Goal: Check status: Check status

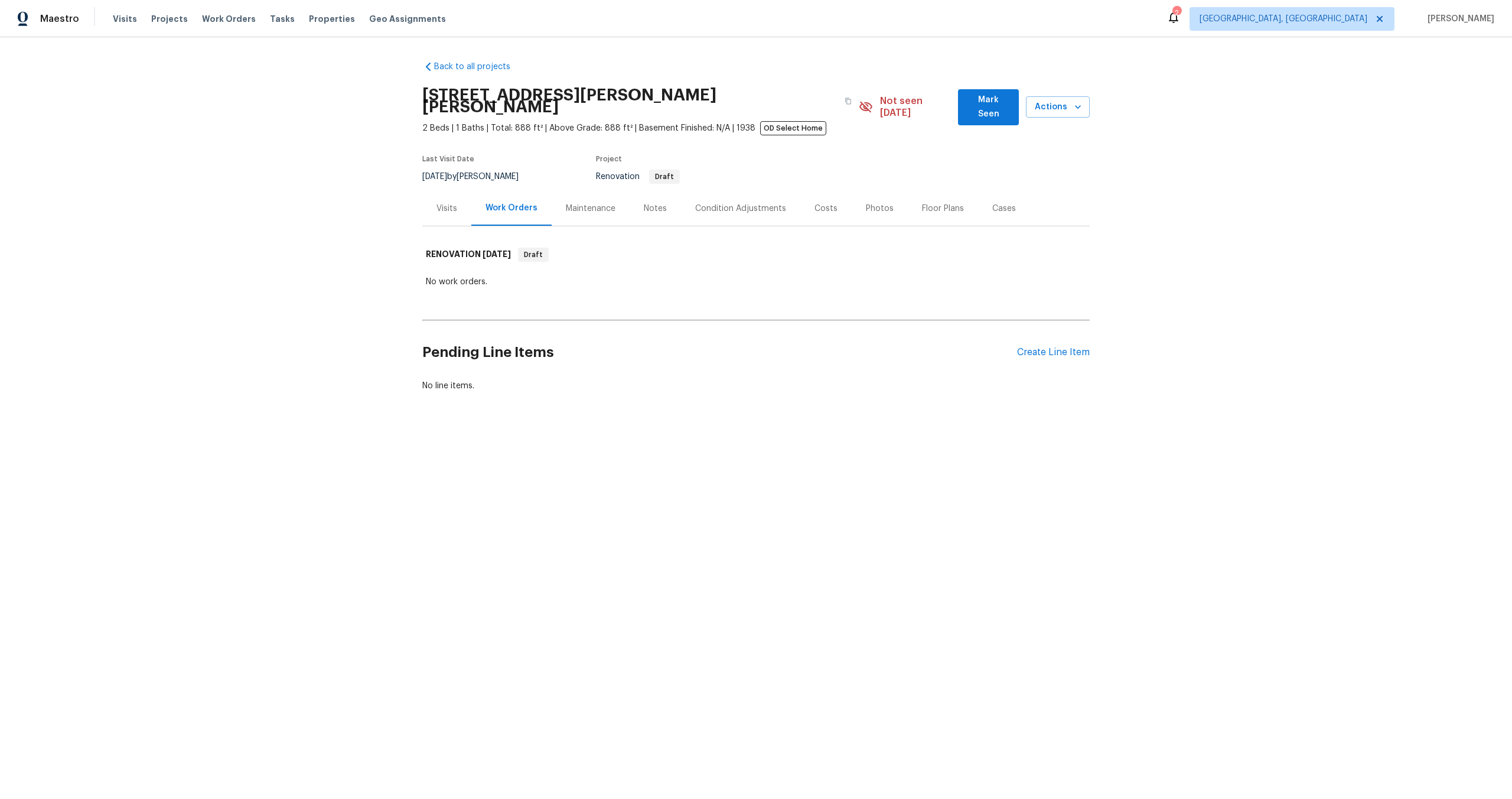
click at [451, 203] on div "Visits" at bounding box center [447, 209] width 21 height 12
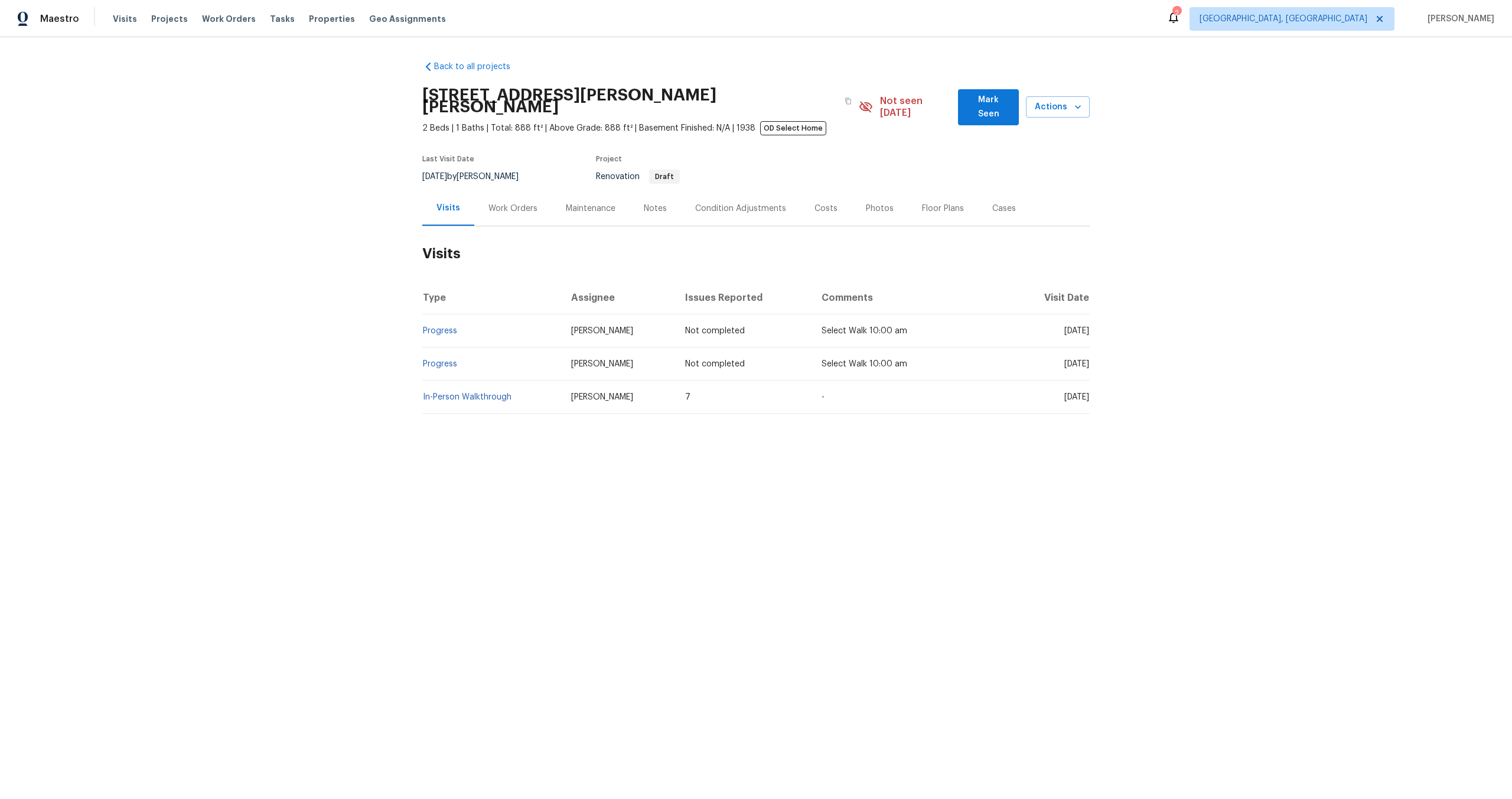
click at [253, 331] on div "Back to all projects [STREET_ADDRESS][PERSON_NAME][PERSON_NAME] 2 Beds | 1 Bath…" at bounding box center [756, 265] width 1512 height 457
drag, startPoint x: 668, startPoint y: 353, endPoint x: 725, endPoint y: 352, distance: 57.3
click at [725, 352] on td "Not completed" at bounding box center [744, 363] width 136 height 33
click at [700, 494] on html "Maestro Visits Projects Work Orders Tasks Properties Geo Assignments 2 Albuquer…" at bounding box center [756, 247] width 1512 height 494
click at [822, 360] on span "Select Walk 10:00 am" at bounding box center [865, 364] width 86 height 8
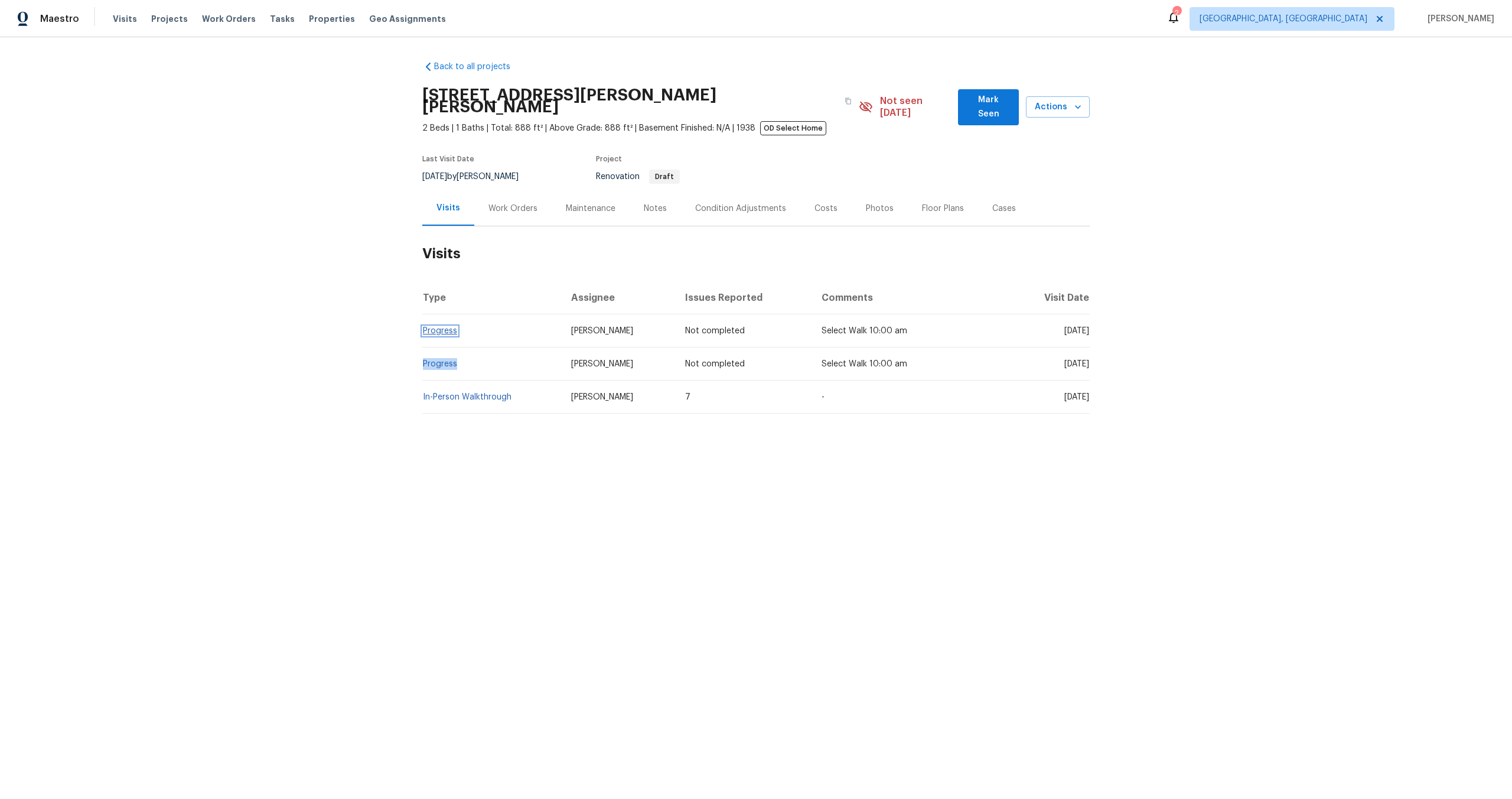
click at [437, 327] on link "Progress" at bounding box center [440, 331] width 34 height 8
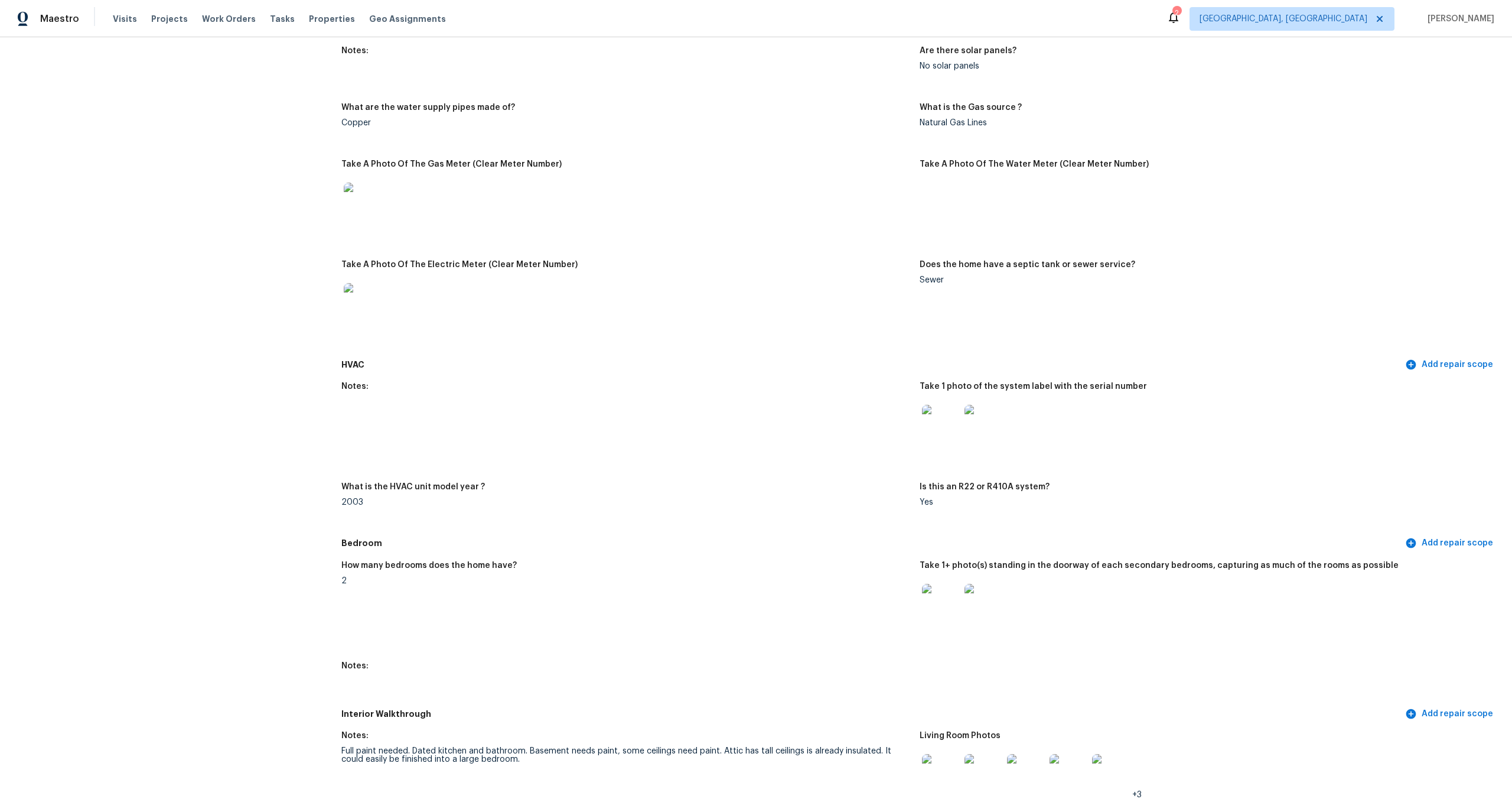
scroll to position [568, 0]
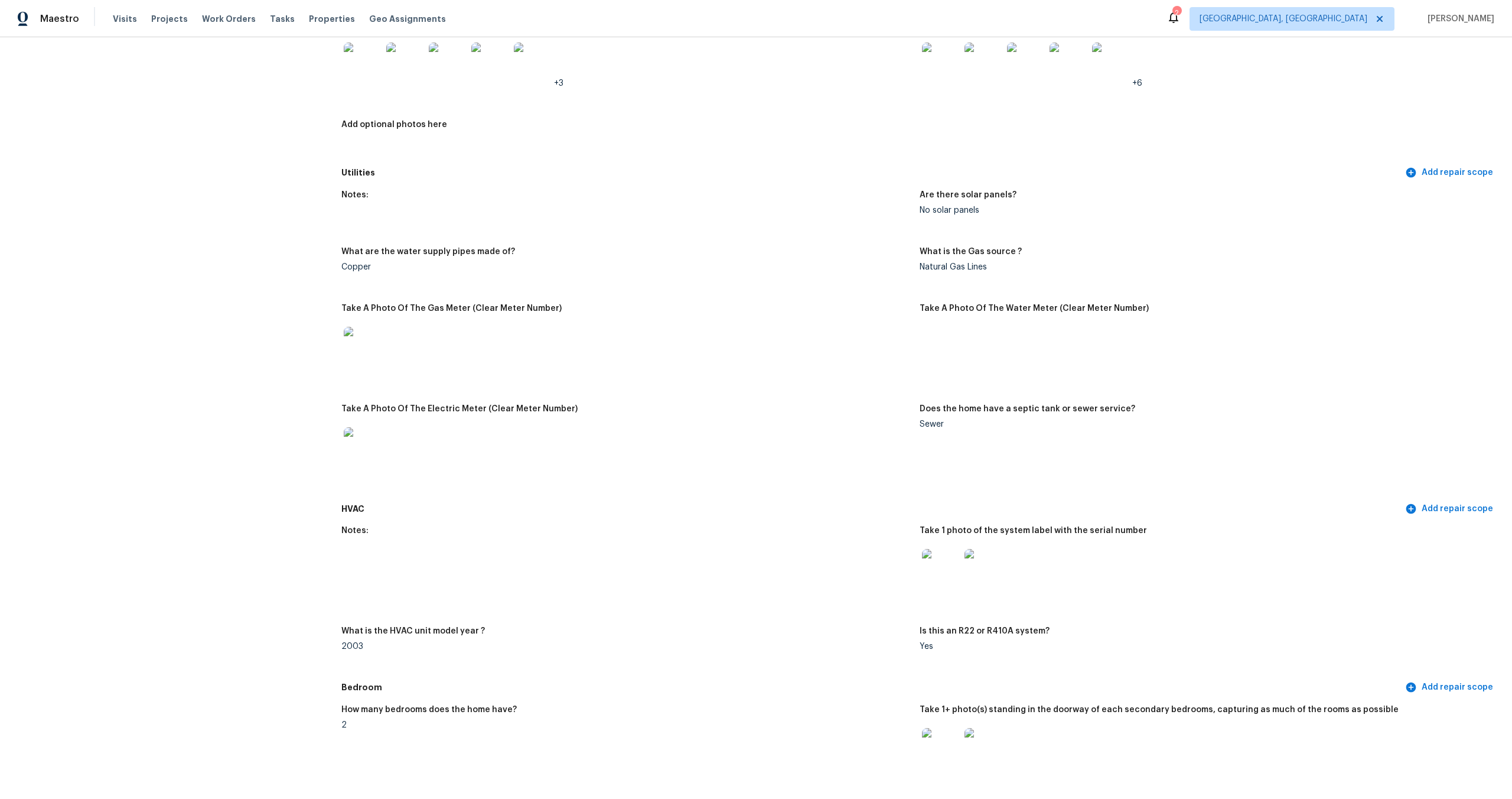
click at [933, 333] on figure "Take A Photo Of The Water Meter (Clear Meter Number)" at bounding box center [1209, 347] width 578 height 86
click at [935, 329] on figure "Take A Photo Of The Water Meter (Clear Meter Number)" at bounding box center [1209, 347] width 578 height 86
click at [945, 316] on figure "Take A Photo Of The Water Meter (Clear Meter Number)" at bounding box center [1209, 347] width 578 height 86
click at [943, 316] on figure "Take A Photo Of The Water Meter (Clear Meter Number)" at bounding box center [1209, 347] width 578 height 86
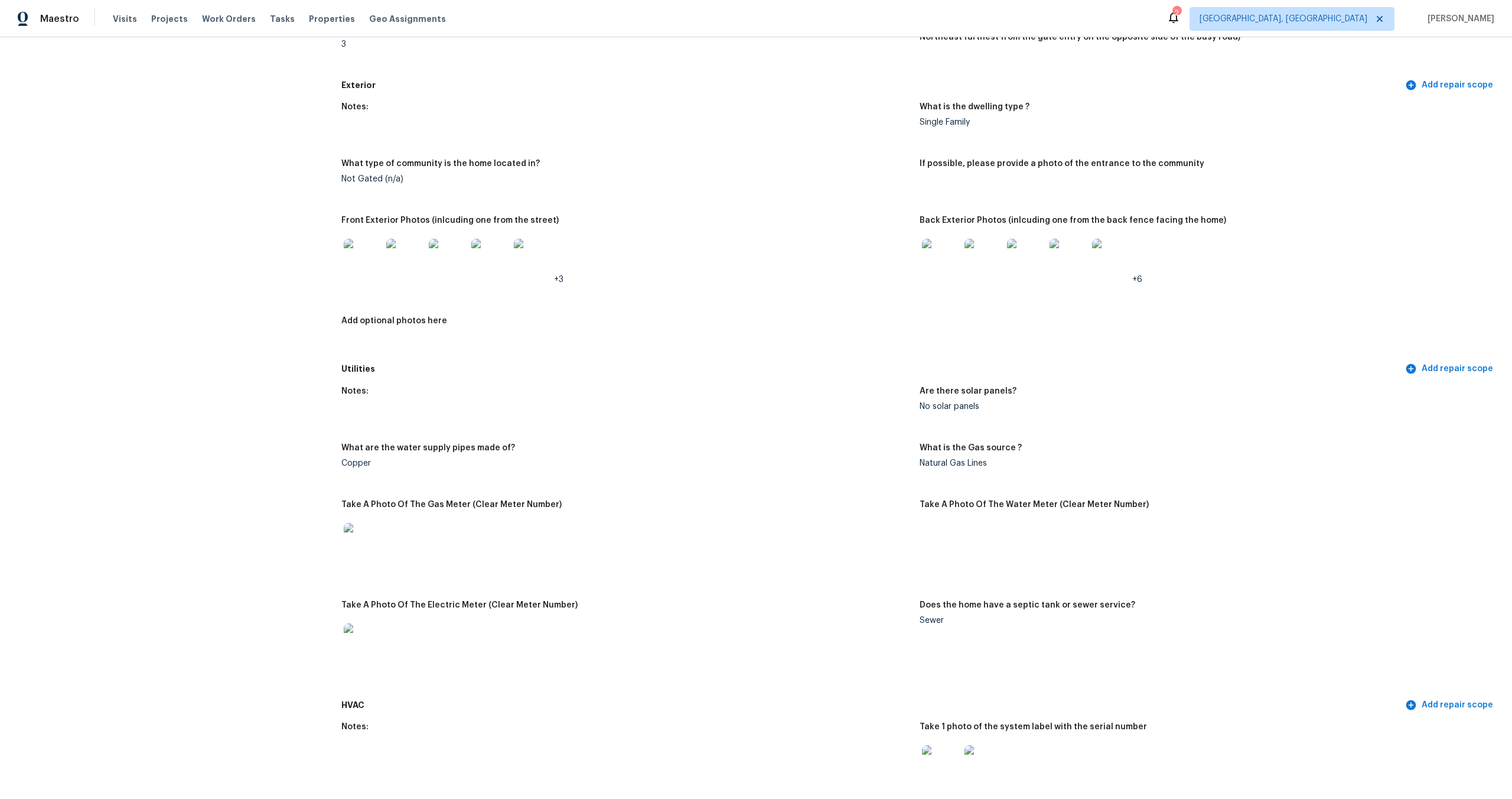
scroll to position [0, 0]
